Goal: Task Accomplishment & Management: Manage account settings

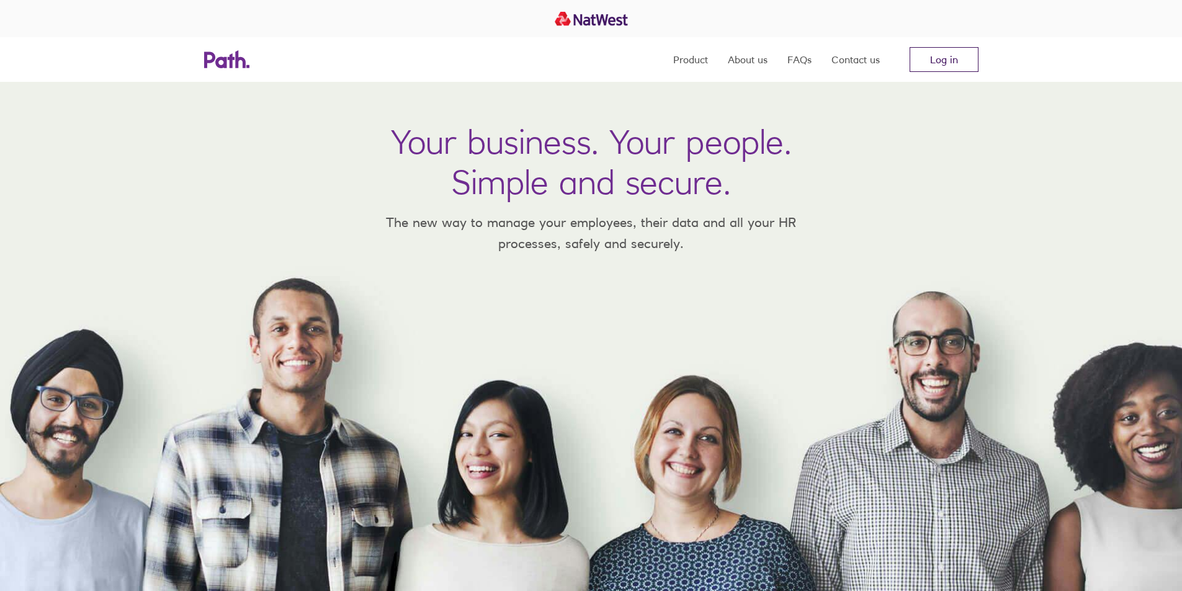
click at [941, 56] on link "Log in" at bounding box center [943, 59] width 69 height 25
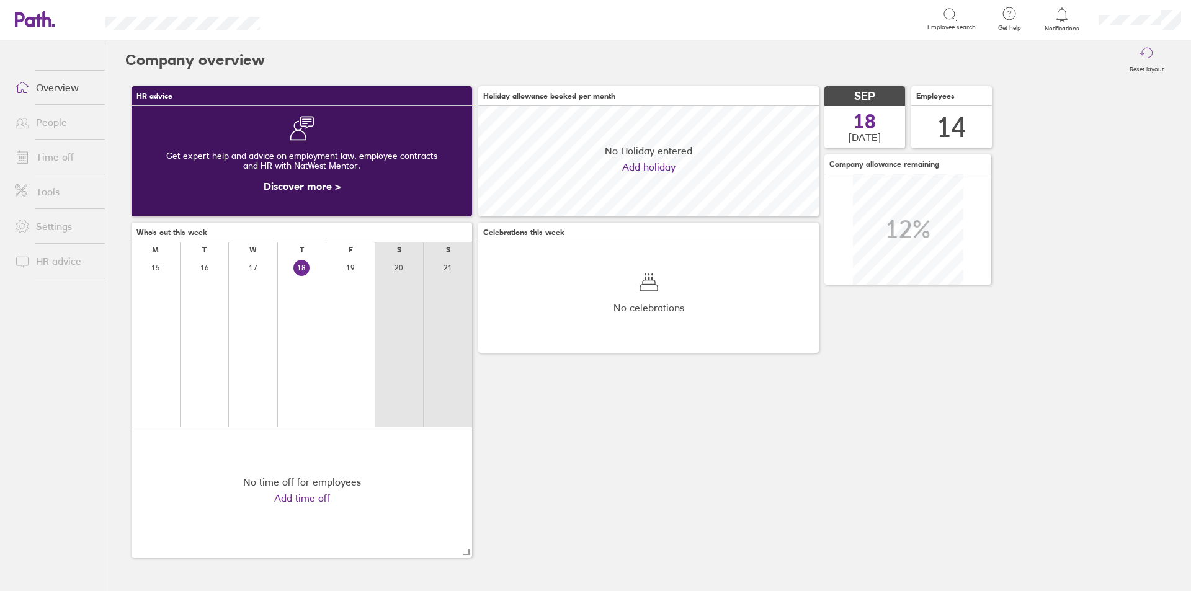
scroll to position [110, 341]
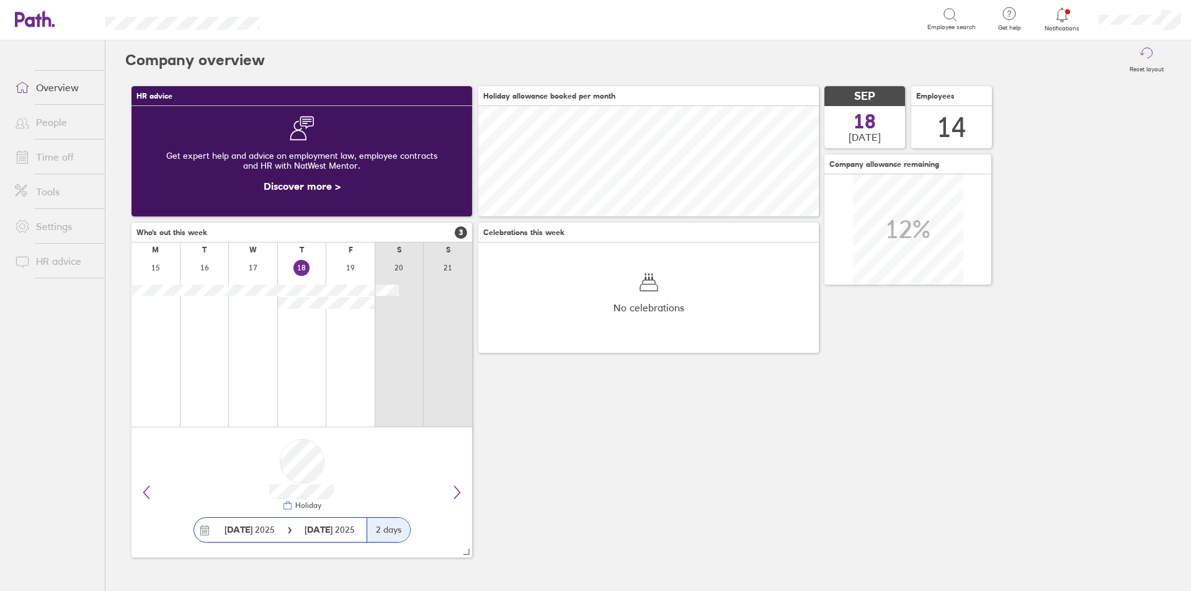
click at [62, 157] on link "Time off" at bounding box center [55, 157] width 100 height 25
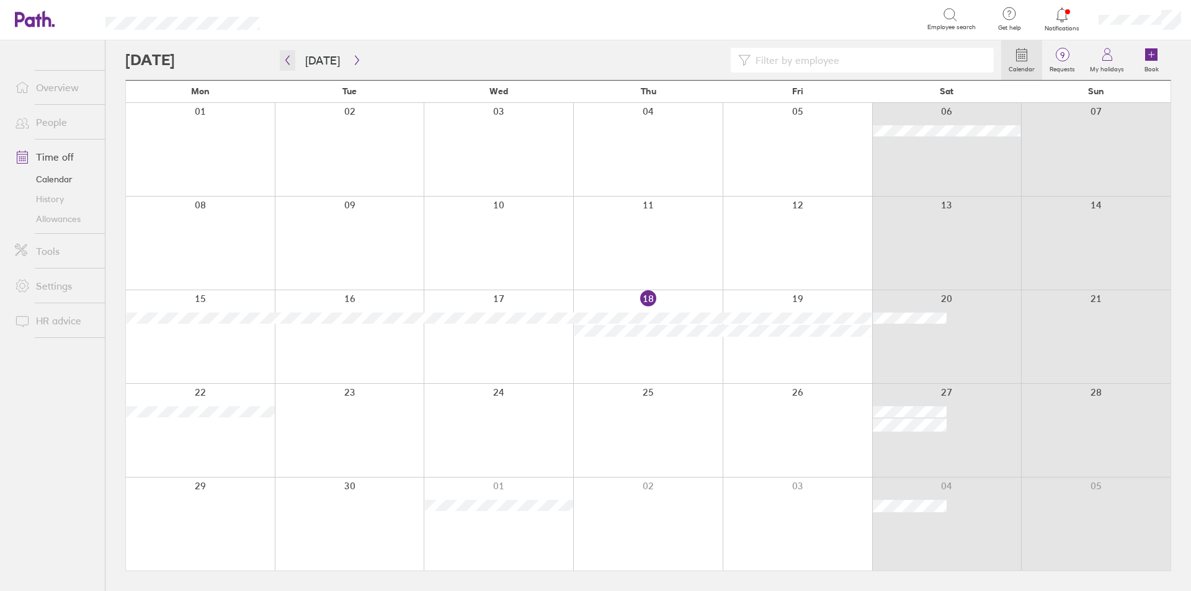
click at [288, 63] on icon "button" at bounding box center [287, 60] width 9 height 10
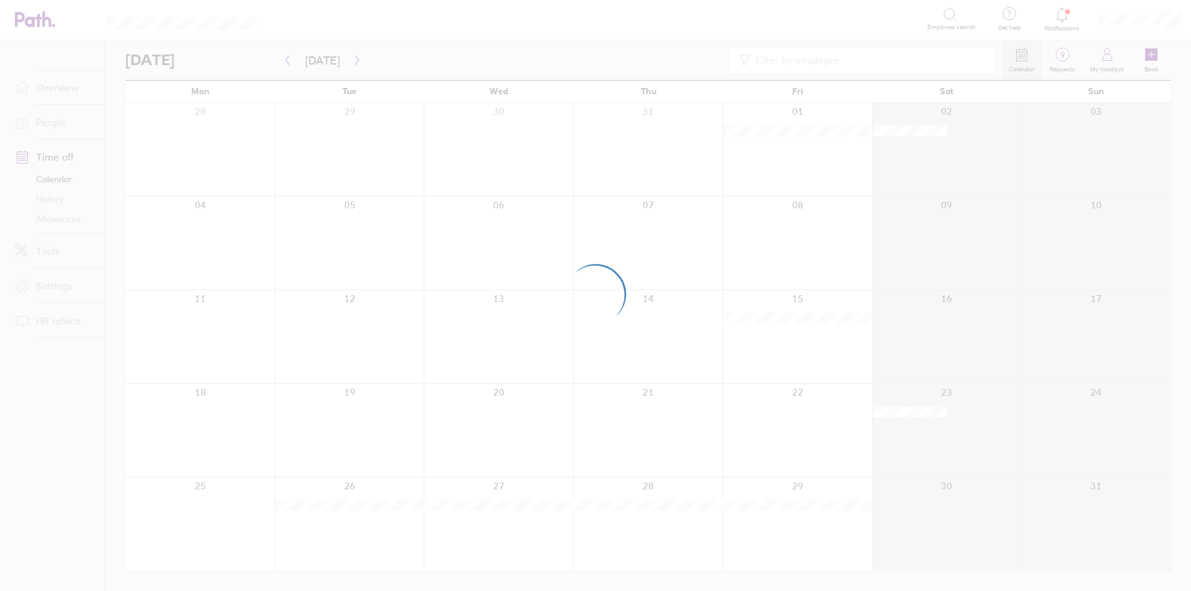
click at [288, 63] on div at bounding box center [595, 295] width 1191 height 591
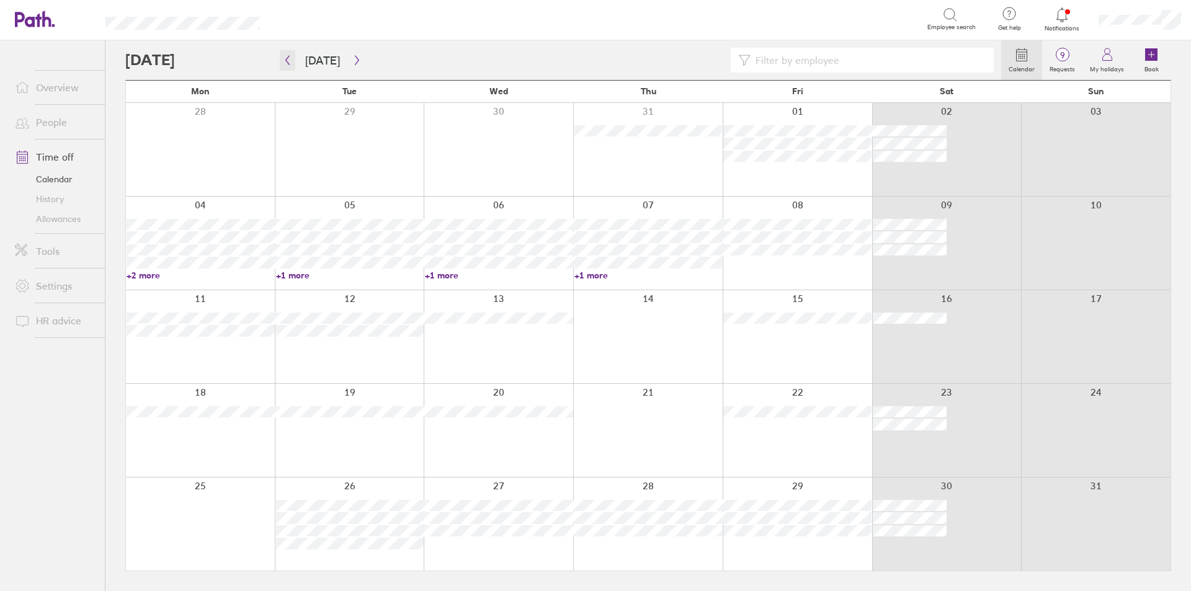
click at [288, 63] on icon "button" at bounding box center [287, 60] width 9 height 10
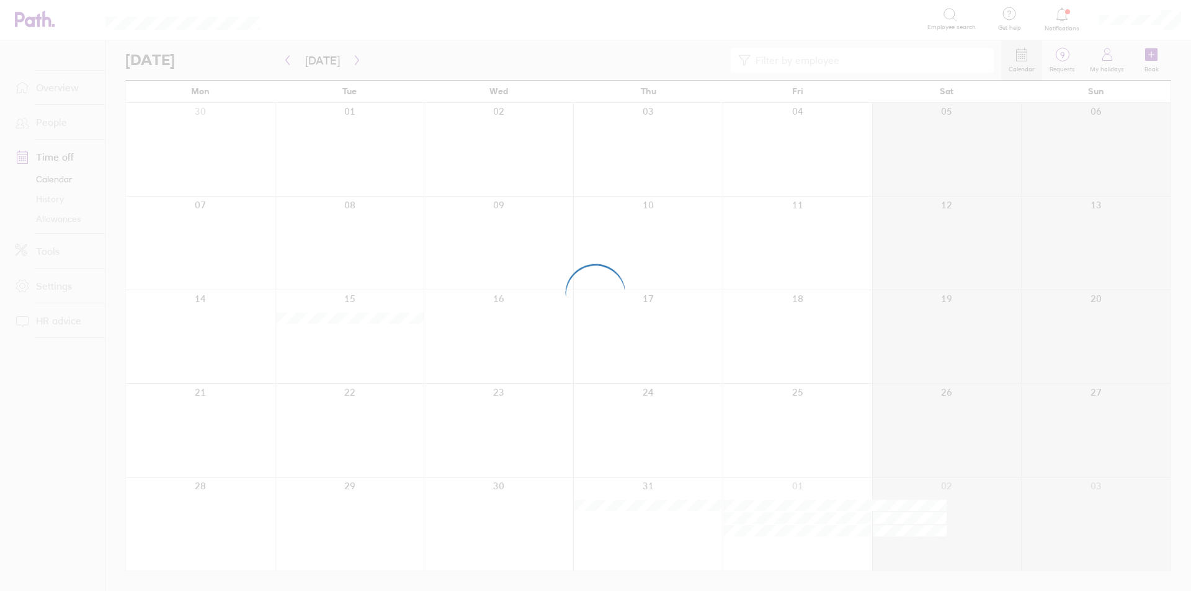
click at [288, 63] on div at bounding box center [595, 295] width 1191 height 591
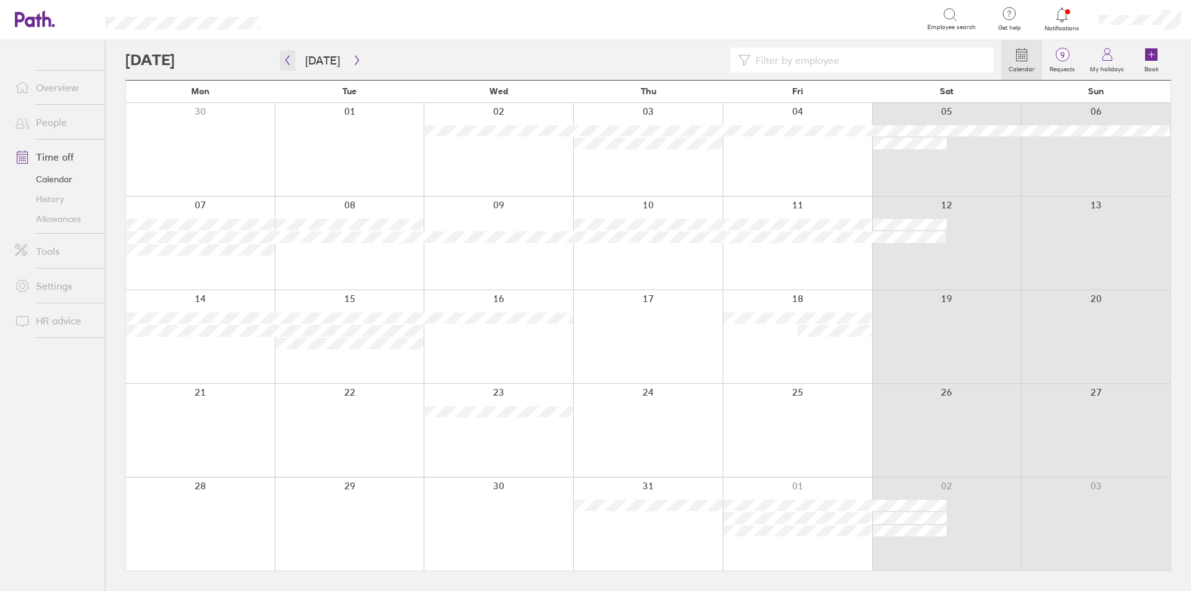
click at [288, 63] on icon "button" at bounding box center [287, 60] width 9 height 10
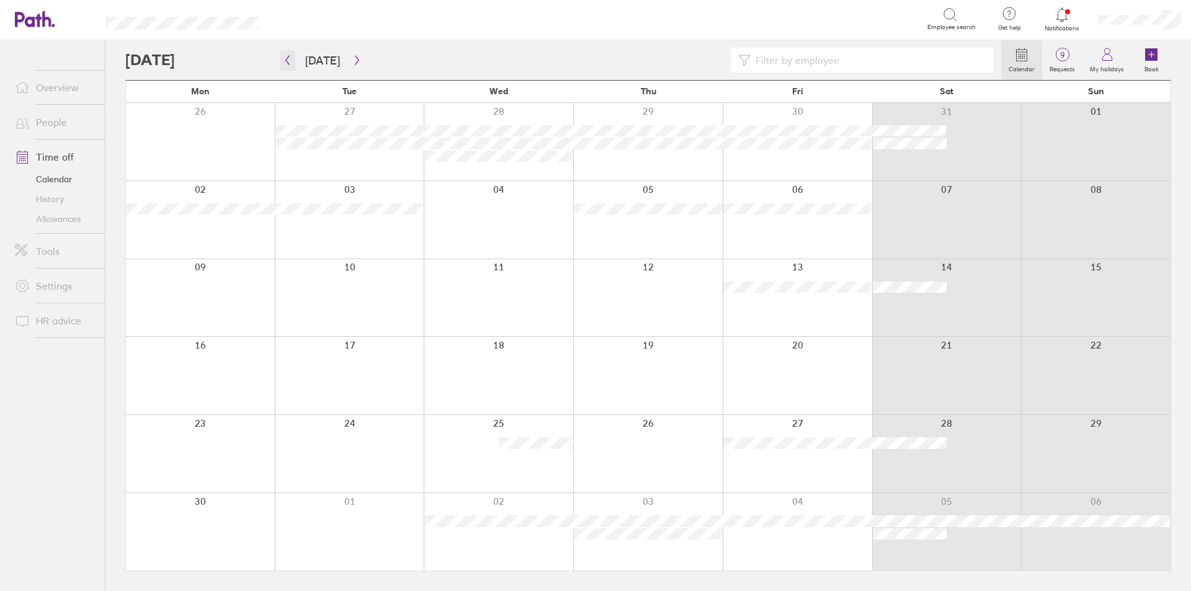
click at [288, 63] on icon "button" at bounding box center [287, 60] width 9 height 10
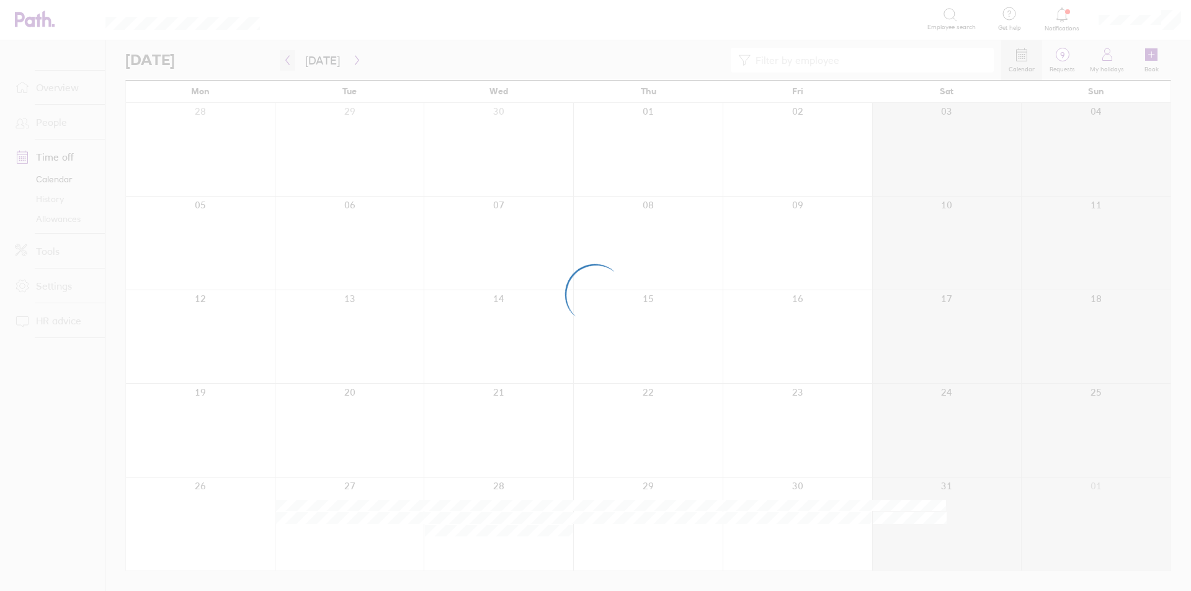
click at [288, 63] on icon "button" at bounding box center [287, 60] width 9 height 10
click at [288, 63] on div at bounding box center [595, 295] width 1191 height 591
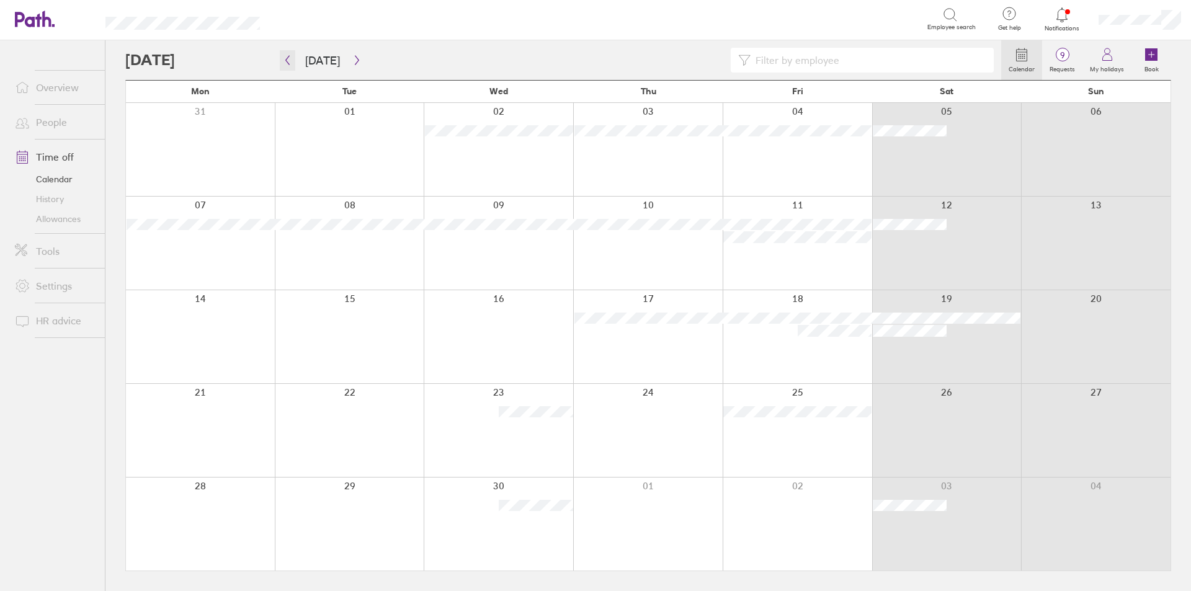
click at [288, 63] on icon "button" at bounding box center [287, 60] width 9 height 10
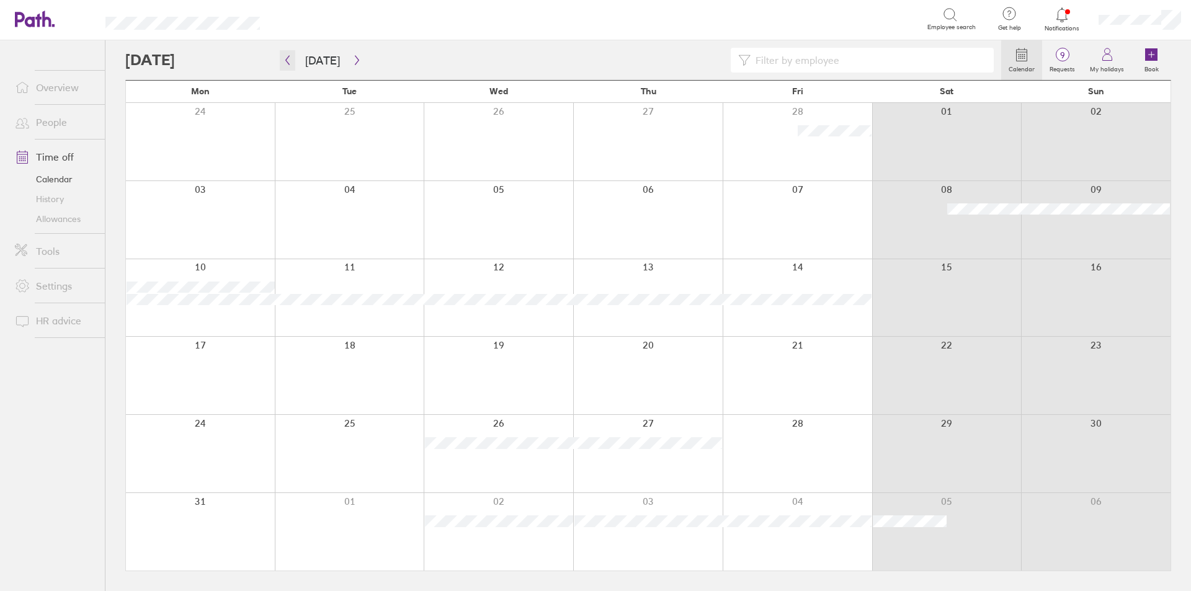
click at [288, 63] on icon "button" at bounding box center [287, 60] width 9 height 10
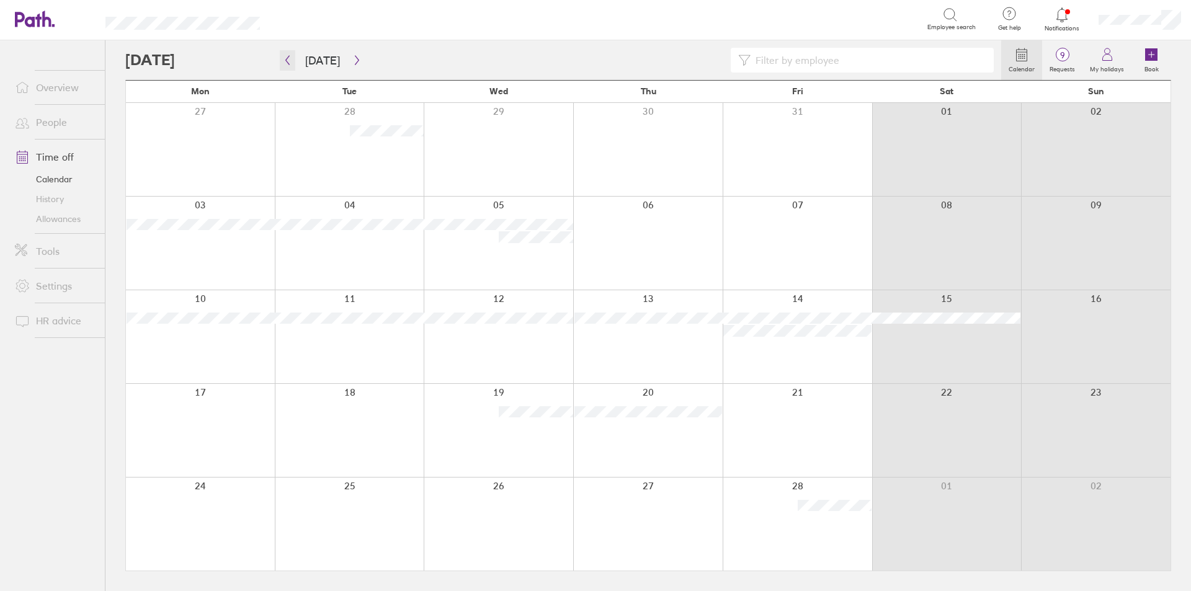
click at [288, 63] on icon "button" at bounding box center [287, 60] width 9 height 10
click at [352, 55] on icon "button" at bounding box center [356, 60] width 9 height 10
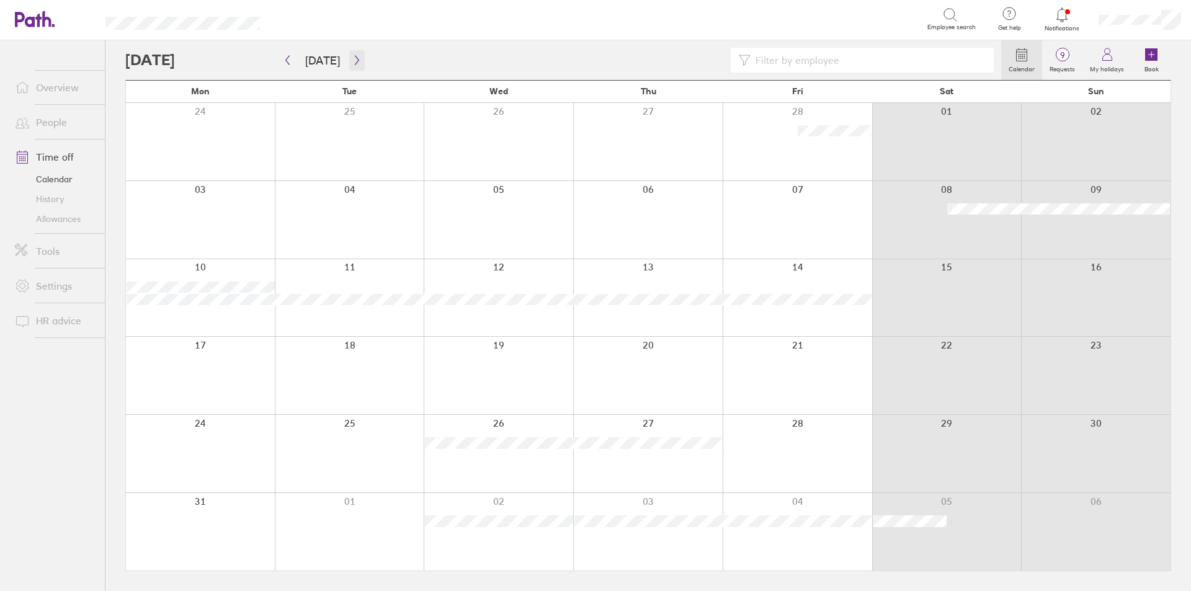
click at [352, 55] on icon "button" at bounding box center [356, 60] width 9 height 10
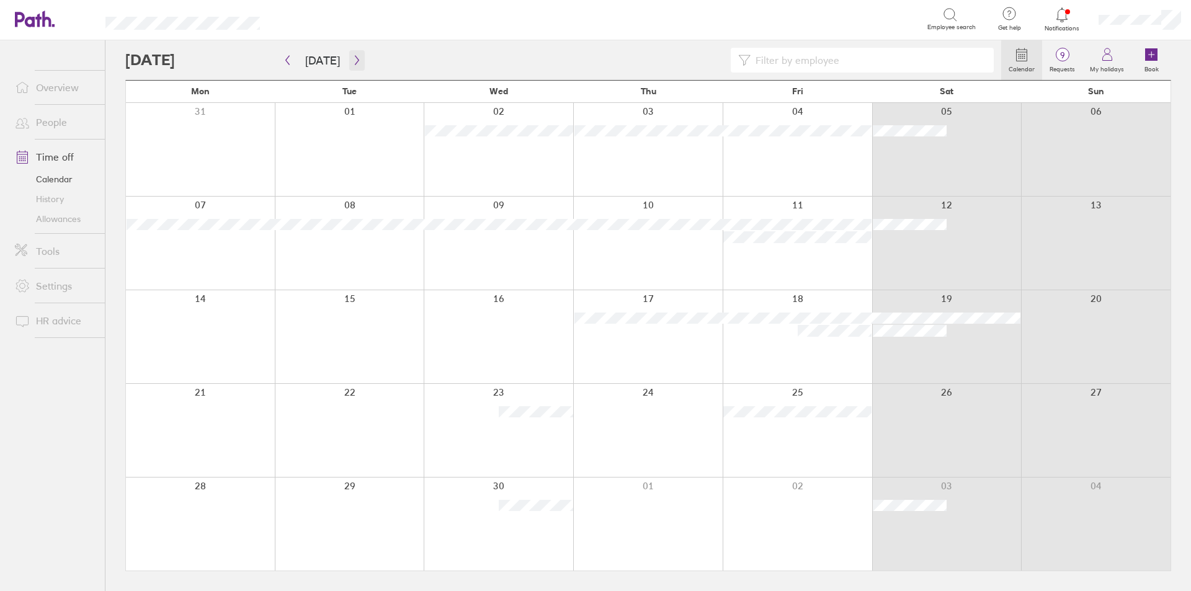
click at [355, 56] on icon "button" at bounding box center [356, 60] width 9 height 10
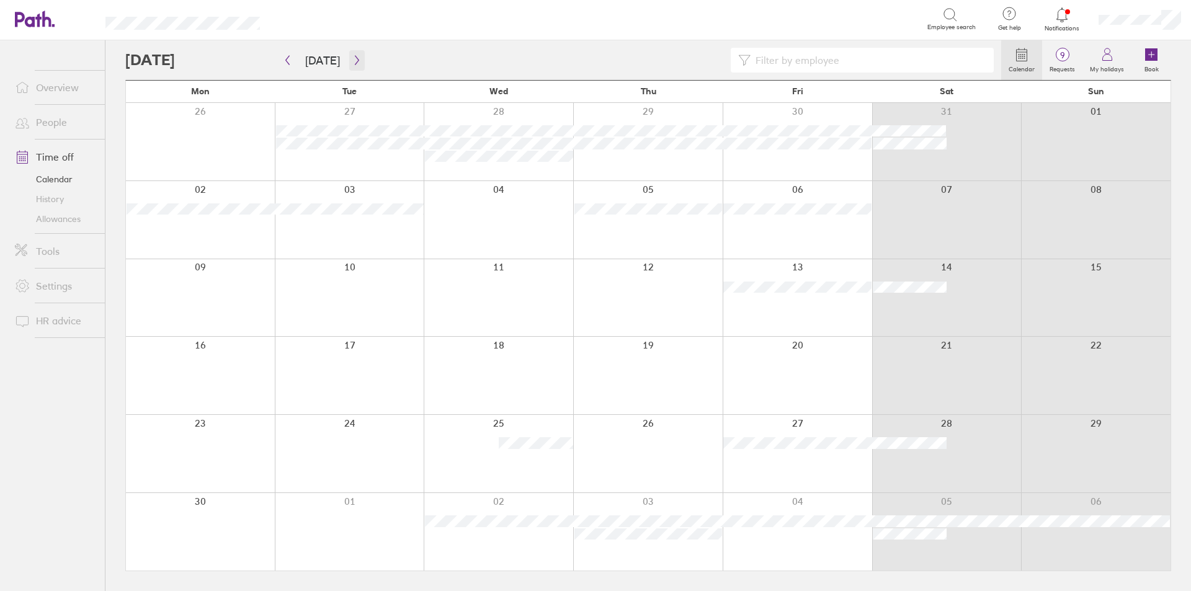
click at [355, 56] on icon "button" at bounding box center [356, 60] width 9 height 10
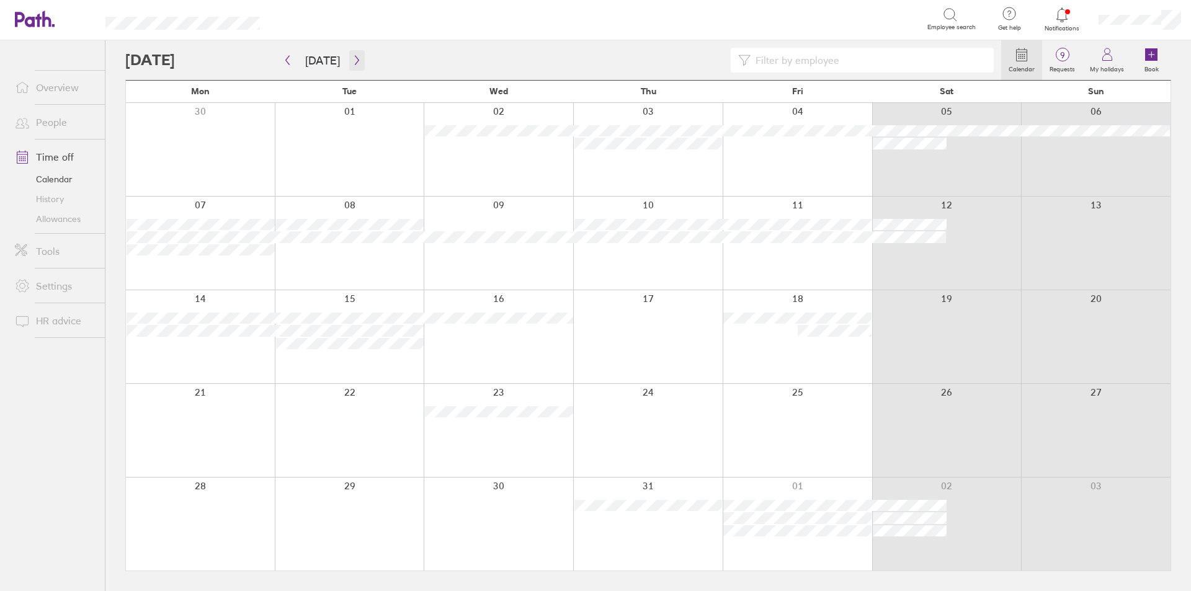
click at [355, 56] on icon "button" at bounding box center [356, 60] width 9 height 10
click at [153, 272] on link "+2 more" at bounding box center [201, 275] width 148 height 11
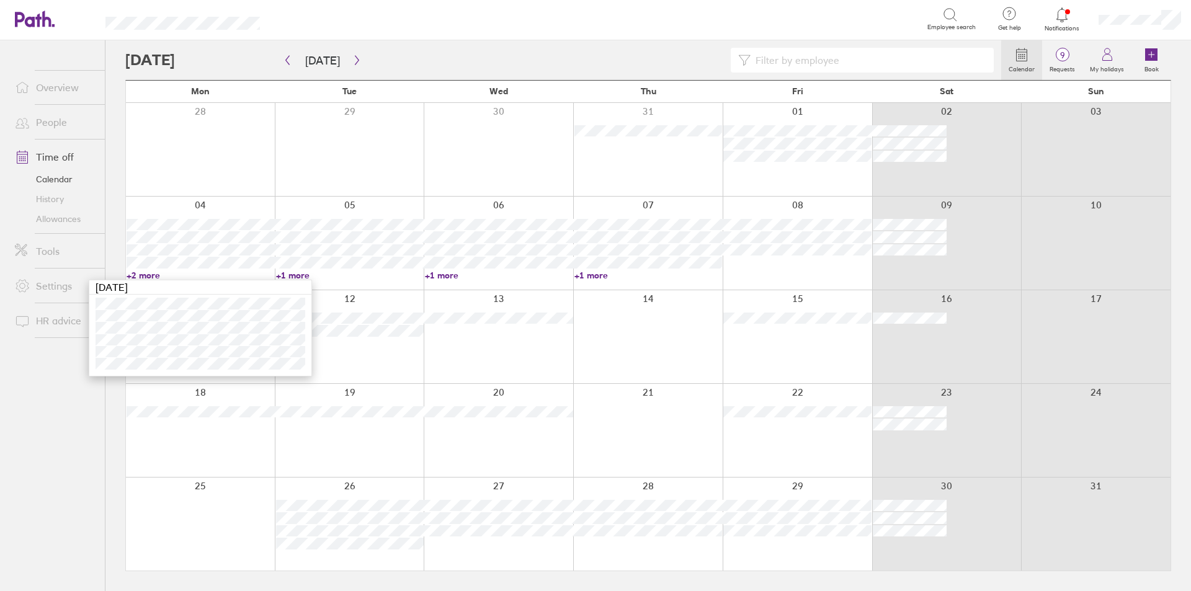
drag, startPoint x: 801, startPoint y: 65, endPoint x: 779, endPoint y: 41, distance: 32.5
click at [792, 58] on input at bounding box center [869, 60] width 236 height 24
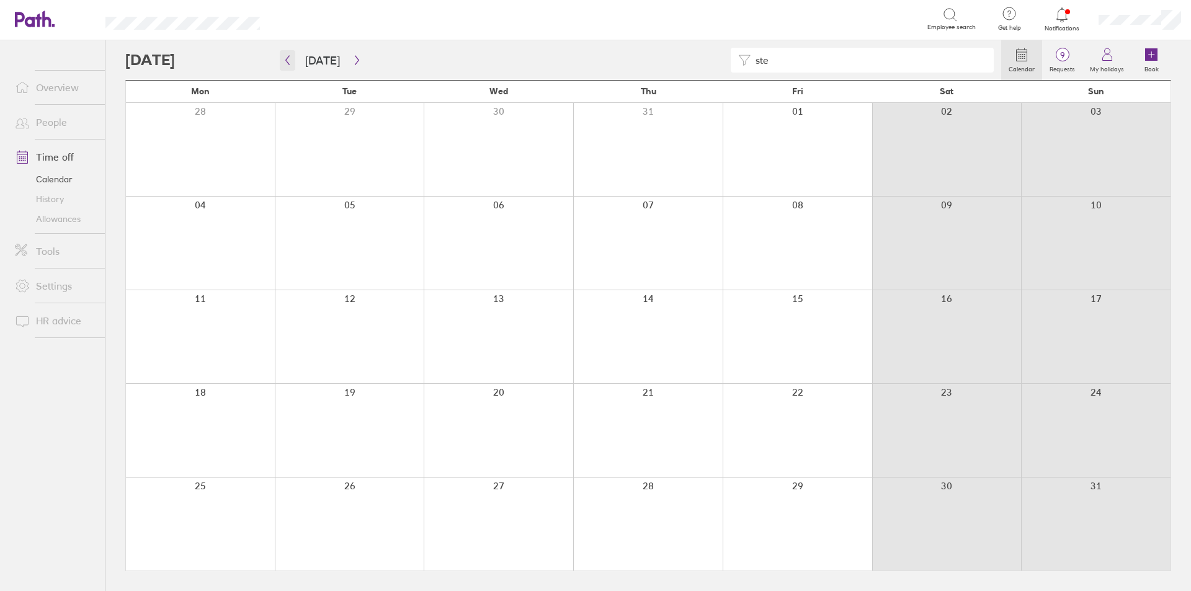
type input "ste"
click at [290, 57] on icon "button" at bounding box center [287, 60] width 9 height 10
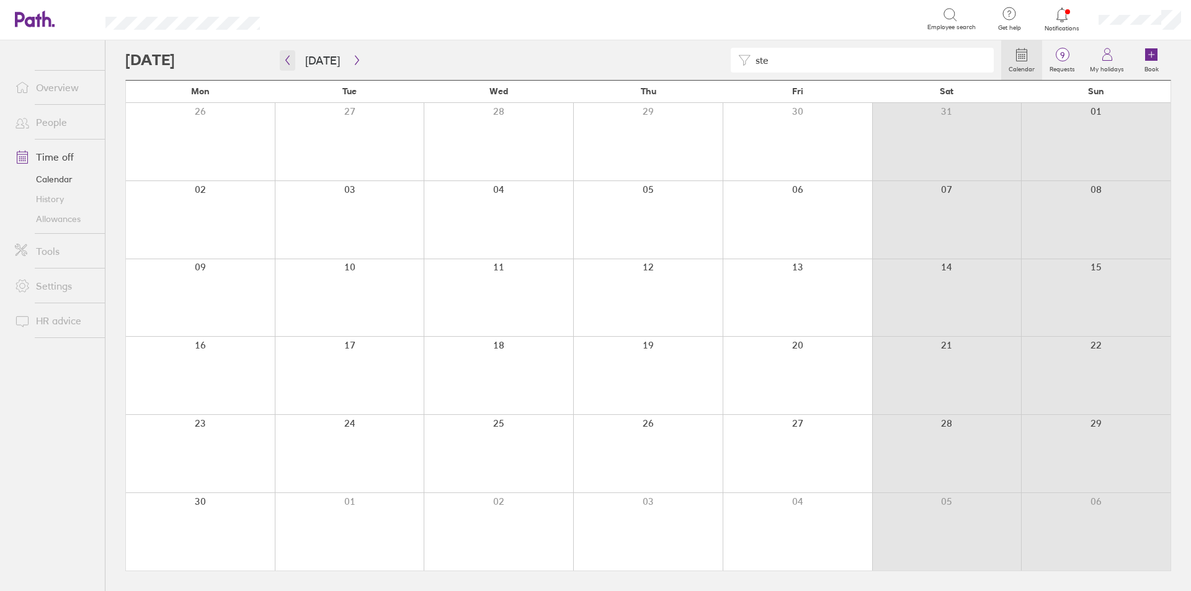
click at [290, 57] on icon "button" at bounding box center [287, 60] width 9 height 10
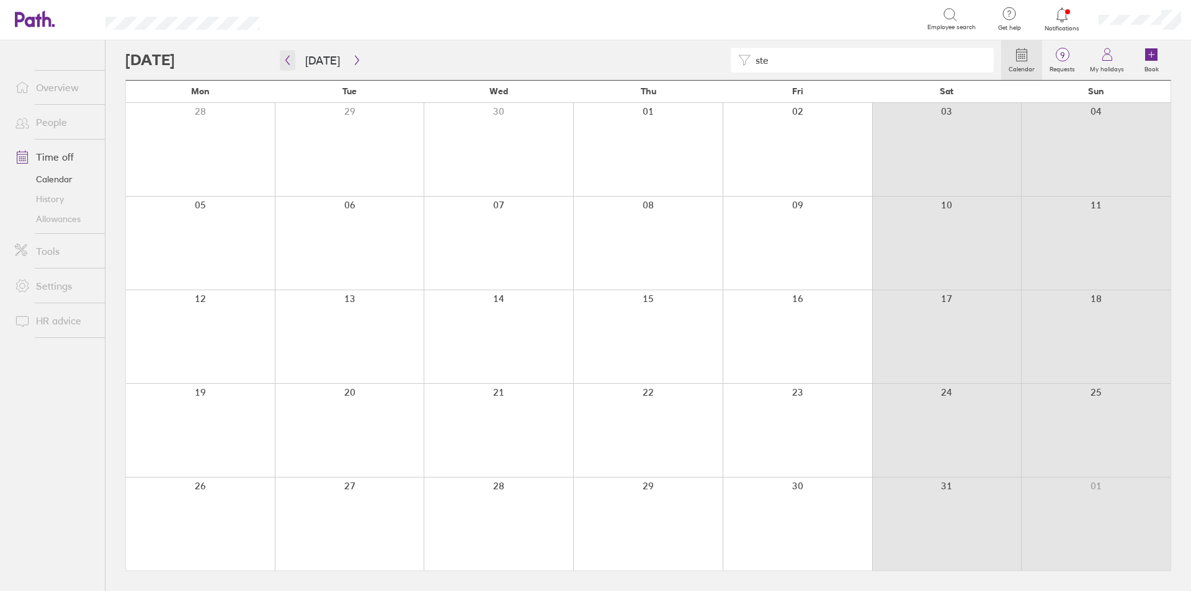
click at [290, 57] on icon "button" at bounding box center [287, 60] width 9 height 10
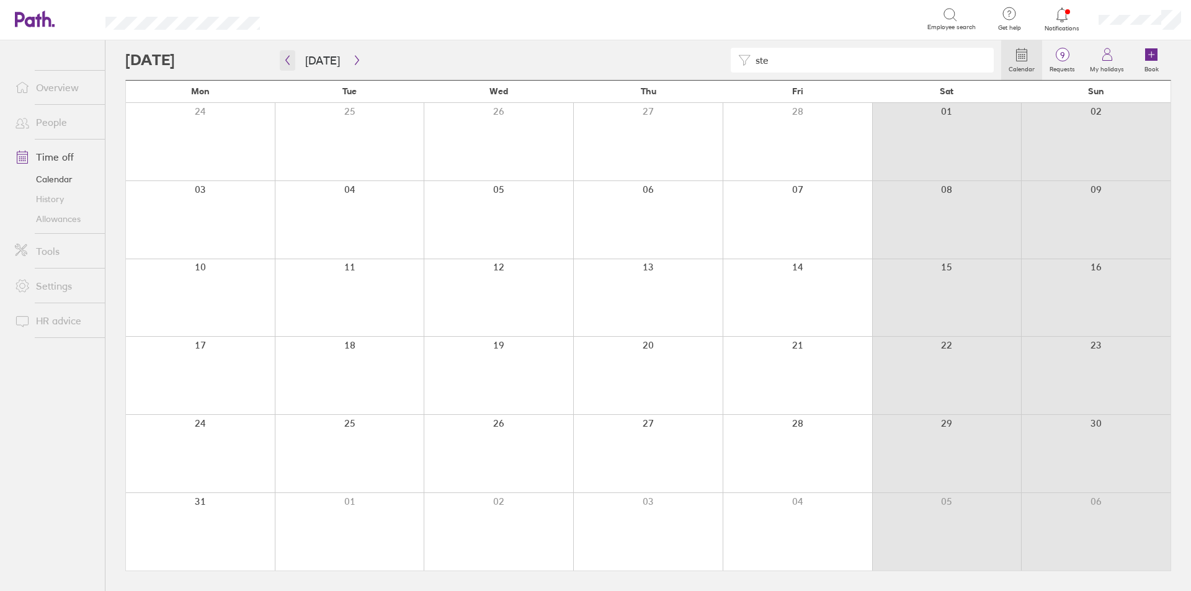
click at [290, 57] on icon "button" at bounding box center [287, 60] width 9 height 10
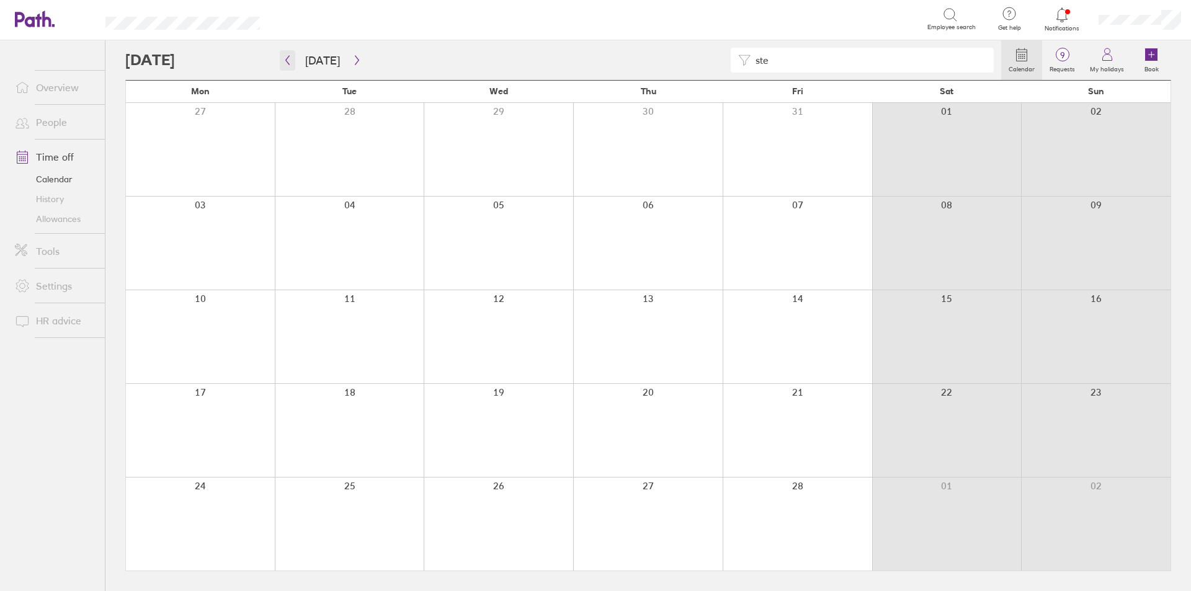
click at [290, 57] on icon "button" at bounding box center [287, 60] width 9 height 10
click at [56, 118] on link "People" at bounding box center [55, 122] width 100 height 25
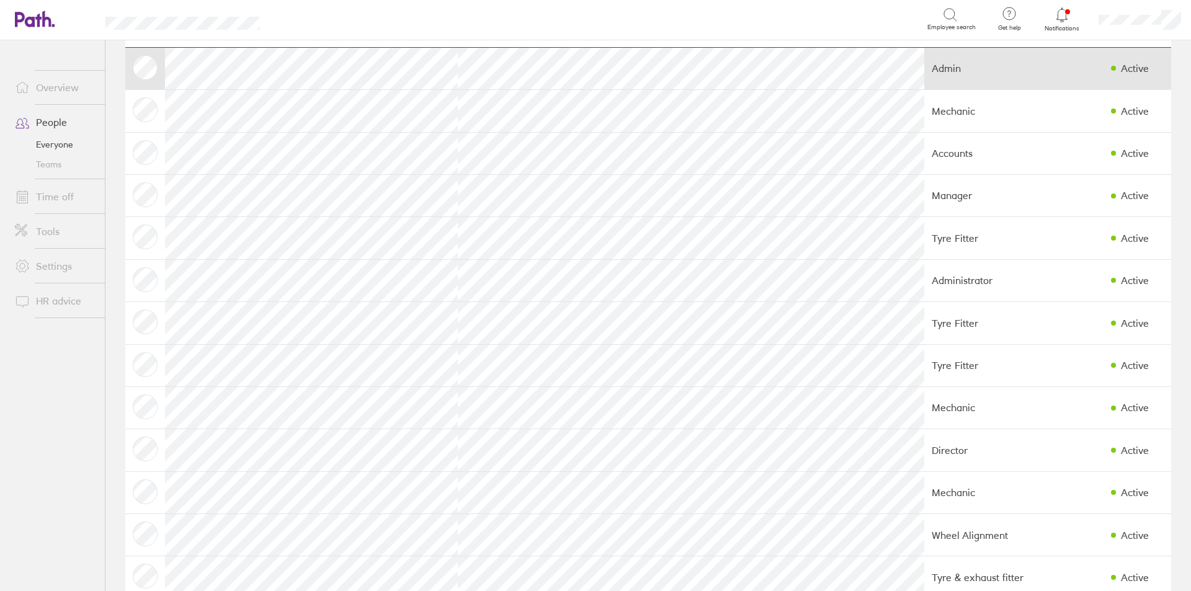
scroll to position [132, 0]
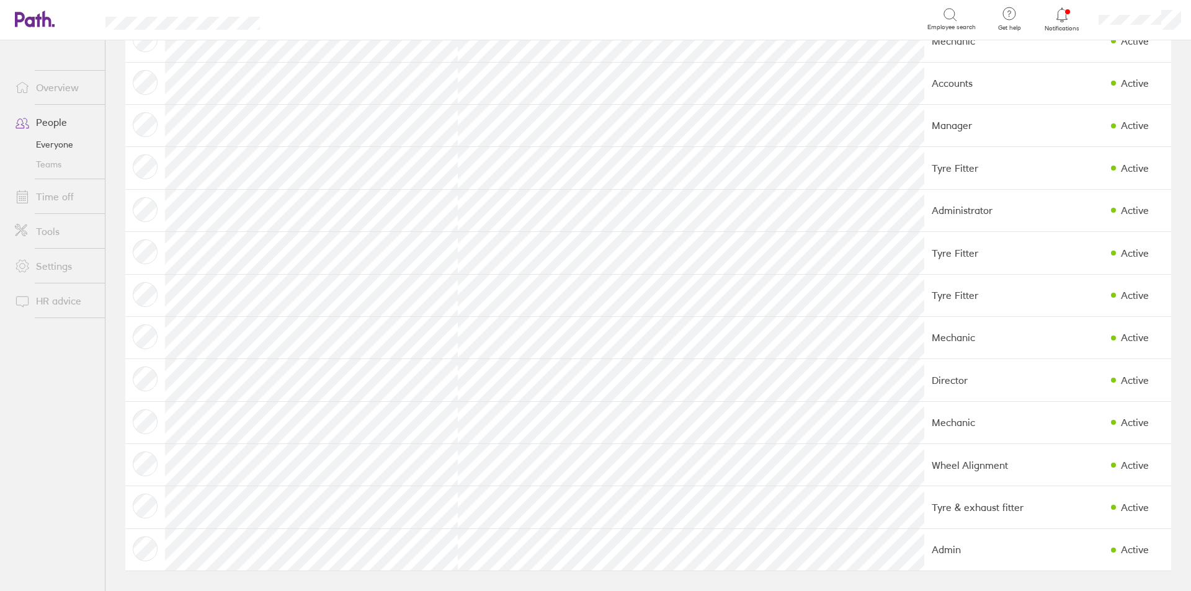
click at [74, 427] on ul "Overview People Everyone Teams Time off Tools Settings HR advice" at bounding box center [52, 295] width 105 height 510
